Goal: Task Accomplishment & Management: Use online tool/utility

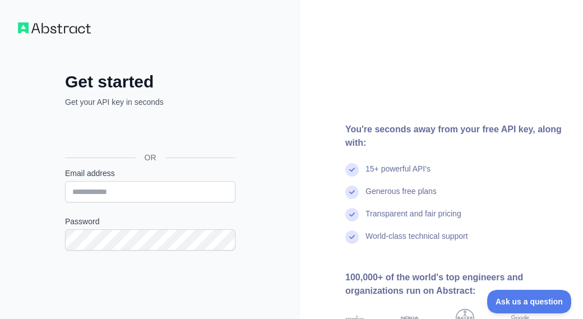
click at [121, 147] on div "OR" at bounding box center [150, 157] width 170 height 20
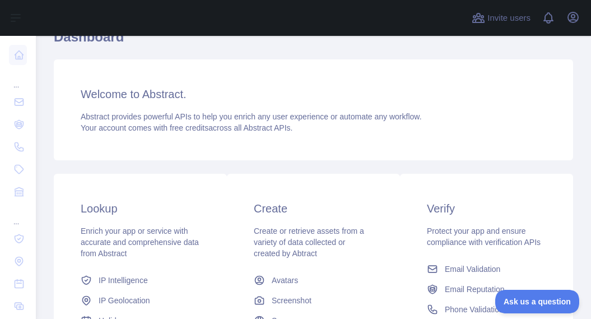
scroll to position [112, 0]
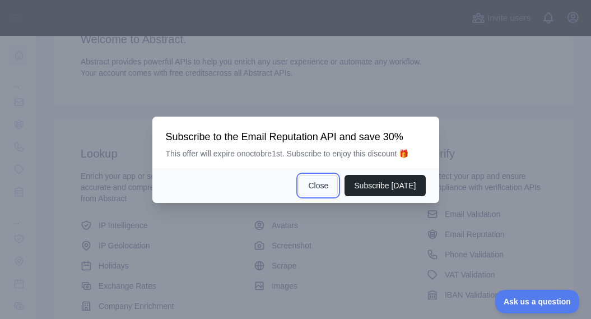
click at [326, 186] on button "Close" at bounding box center [318, 185] width 39 height 21
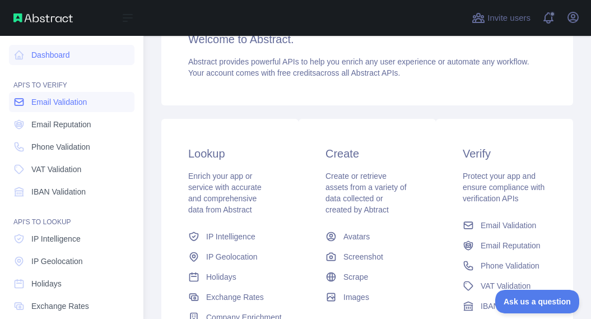
click at [71, 108] on link "Email Validation" at bounding box center [72, 102] width 126 height 20
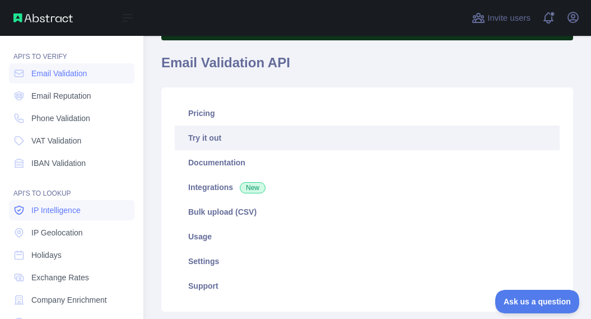
scroll to position [56, 0]
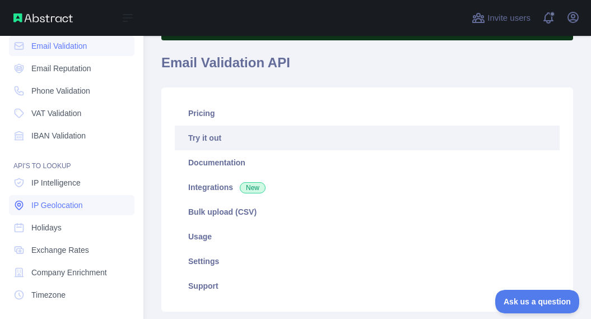
click at [55, 202] on span "IP Geolocation" at bounding box center [57, 205] width 52 height 11
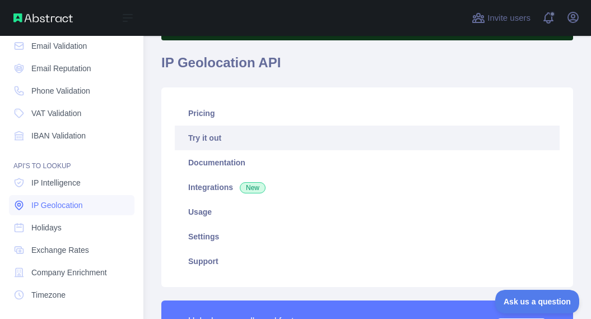
click at [74, 207] on span "IP Geolocation" at bounding box center [57, 205] width 52 height 11
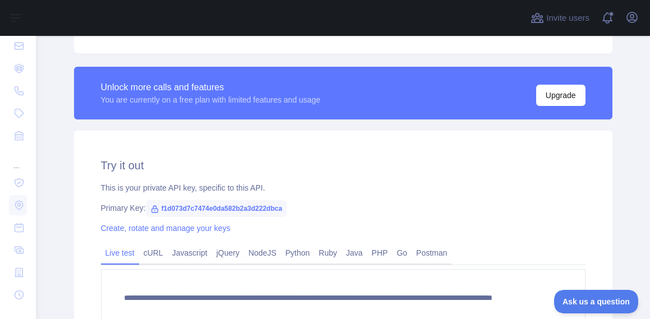
scroll to position [336, 0]
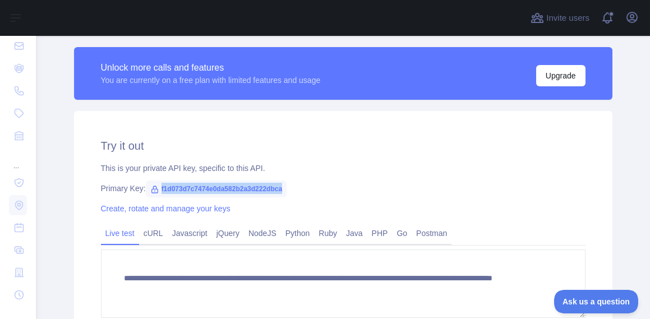
drag, startPoint x: 155, startPoint y: 189, endPoint x: 308, endPoint y: 191, distance: 153.6
click at [308, 191] on div "Primary Key: f1d073d7c7474e0da582b2a3d222dbca" at bounding box center [343, 188] width 484 height 11
copy span "f1d073d7c7474e0da582b2a3d222dbca"
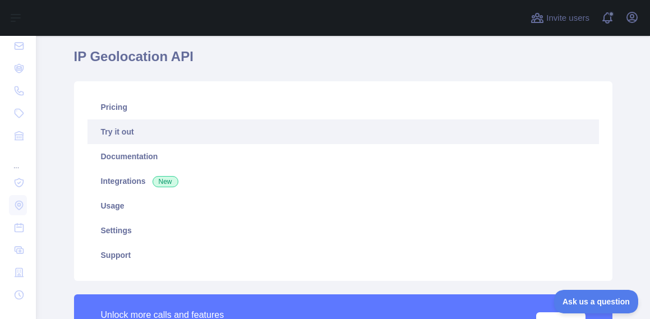
click at [582, 95] on div "Pricing Try it out Documentation Integrations New Usage Settings Support" at bounding box center [343, 181] width 538 height 200
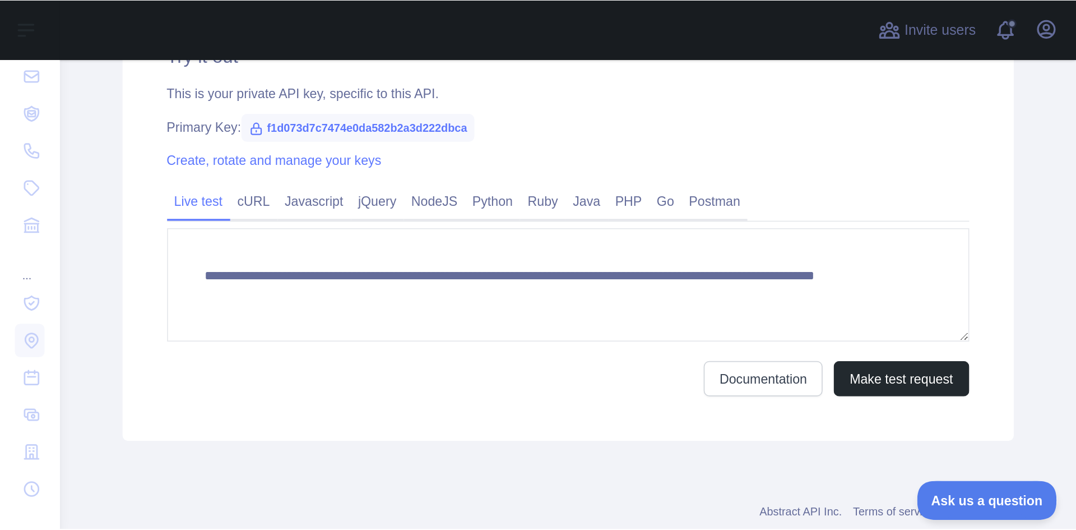
scroll to position [422, 0]
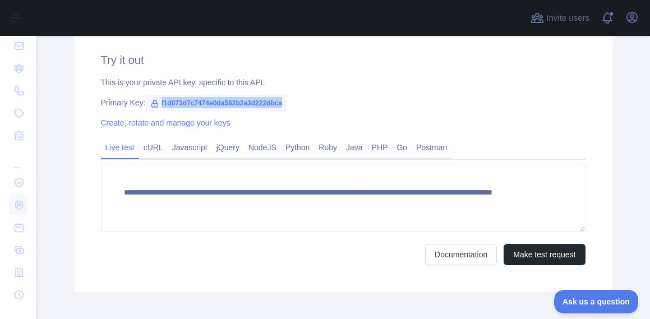
copy span "f1d073d7c7474e0da582b2a3d222dbca"
drag, startPoint x: 155, startPoint y: 101, endPoint x: 293, endPoint y: 100, distance: 138.4
click at [293, 100] on div "Primary Key: f1d073d7c7474e0da582b2a3d222dbca" at bounding box center [343, 102] width 484 height 11
drag, startPoint x: 154, startPoint y: 101, endPoint x: 301, endPoint y: 106, distance: 147.5
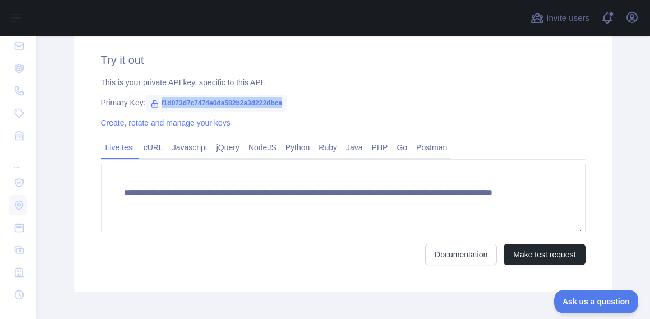
click at [301, 106] on div "Primary Key: f1d073d7c7474e0da582b2a3d222dbca" at bounding box center [343, 102] width 484 height 11
copy span "f1d073d7c7474e0da582b2a3d222dbca"
drag, startPoint x: 627, startPoint y: 121, endPoint x: 609, endPoint y: 119, distance: 18.6
click at [582, 122] on main "**********" at bounding box center [343, 177] width 614 height 283
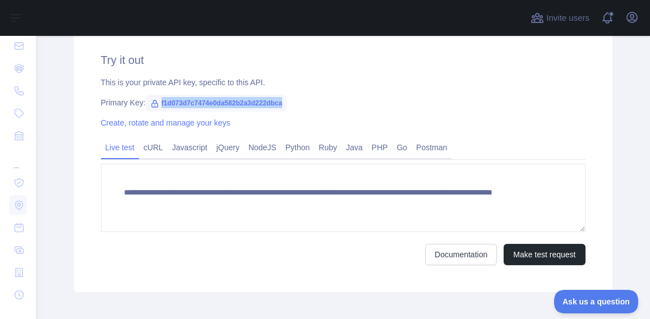
drag, startPoint x: 155, startPoint y: 104, endPoint x: 288, endPoint y: 104, distance: 132.3
click at [288, 104] on div "Primary Key: f1d073d7c7474e0da582b2a3d222dbca" at bounding box center [343, 102] width 484 height 11
copy span "f1d073d7c7474e0da582b2a3d222dbca"
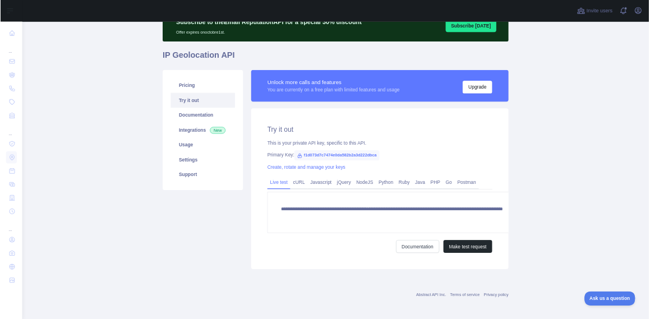
scroll to position [54, 0]
drag, startPoint x: 495, startPoint y: 258, endPoint x: 649, endPoint y: 246, distance: 154.1
click at [582, 246] on div "**********" at bounding box center [629, 313] width 427 height 267
copy span "f1d073d7c7474e0da582b2a3d222dbca"
